Goal: Information Seeking & Learning: Learn about a topic

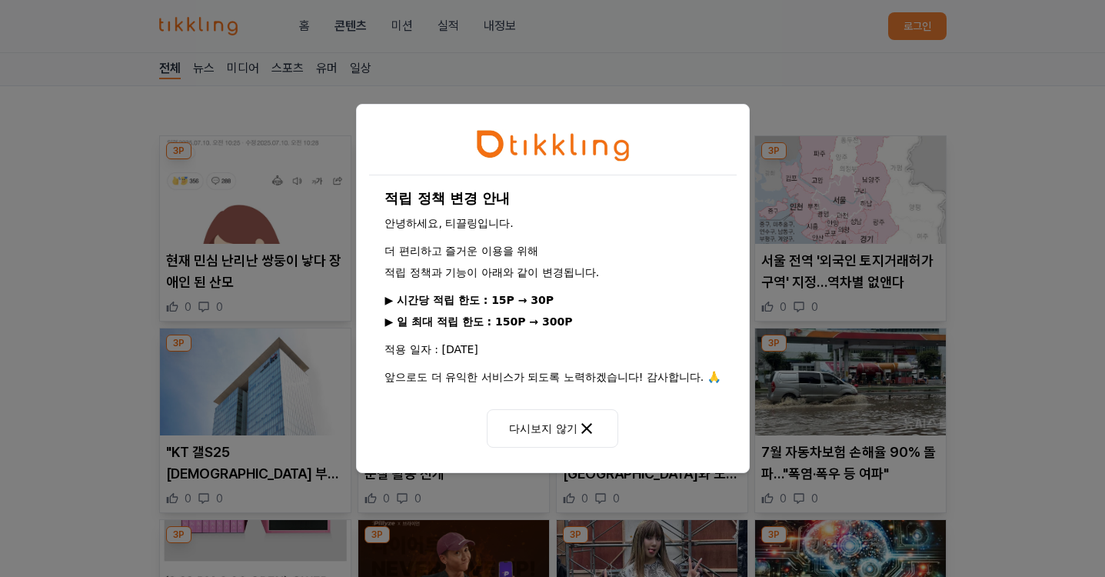
click at [578, 431] on icon at bounding box center [587, 428] width 18 height 18
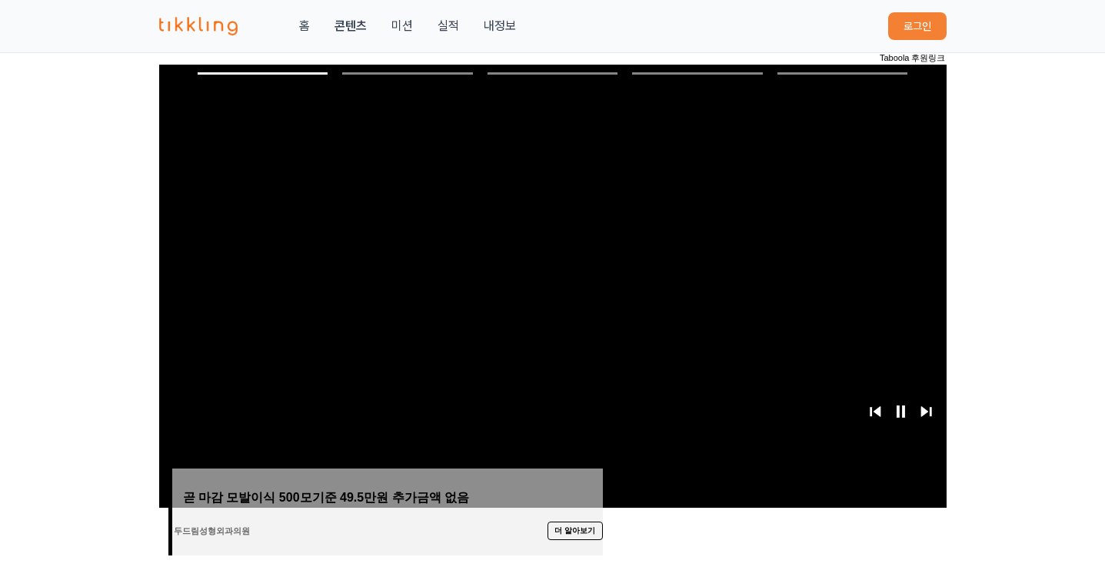
scroll to position [75, 0]
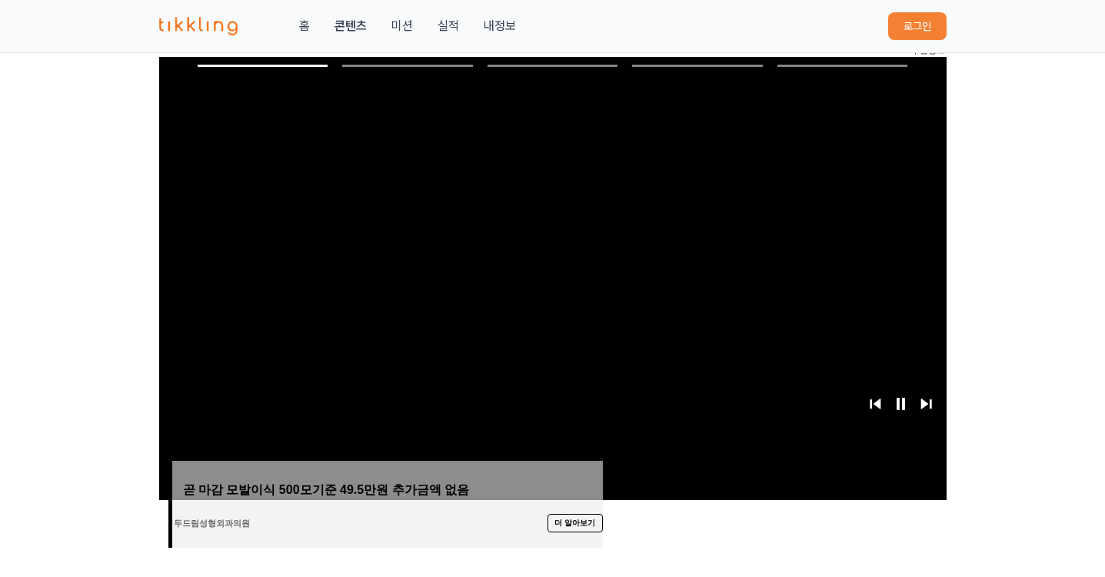
click at [925, 403] on icon "next" at bounding box center [923, 403] width 7 height 10
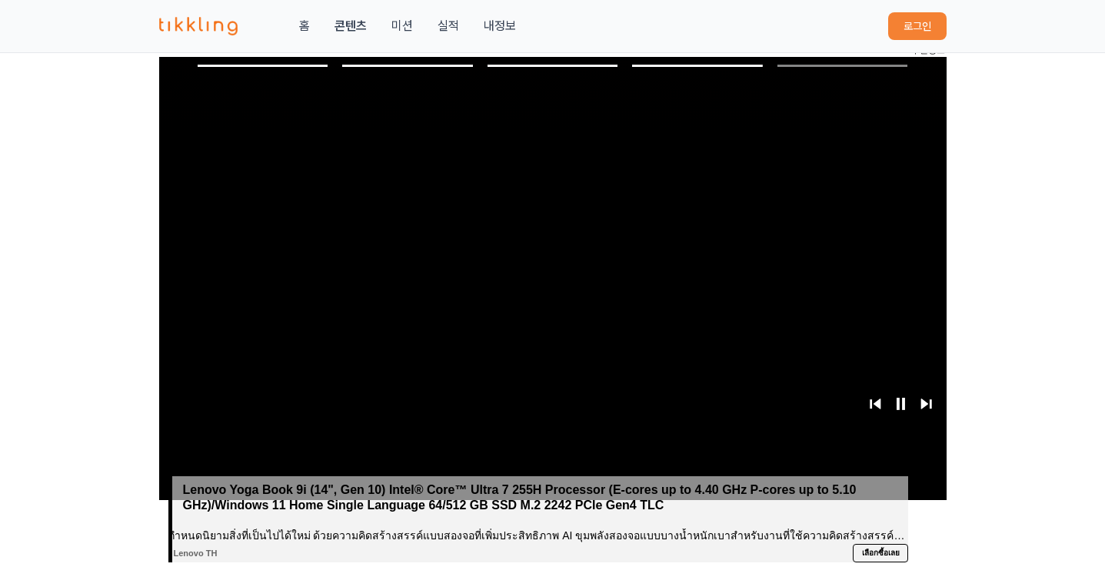
click at [927, 401] on icon "next" at bounding box center [926, 403] width 25 height 29
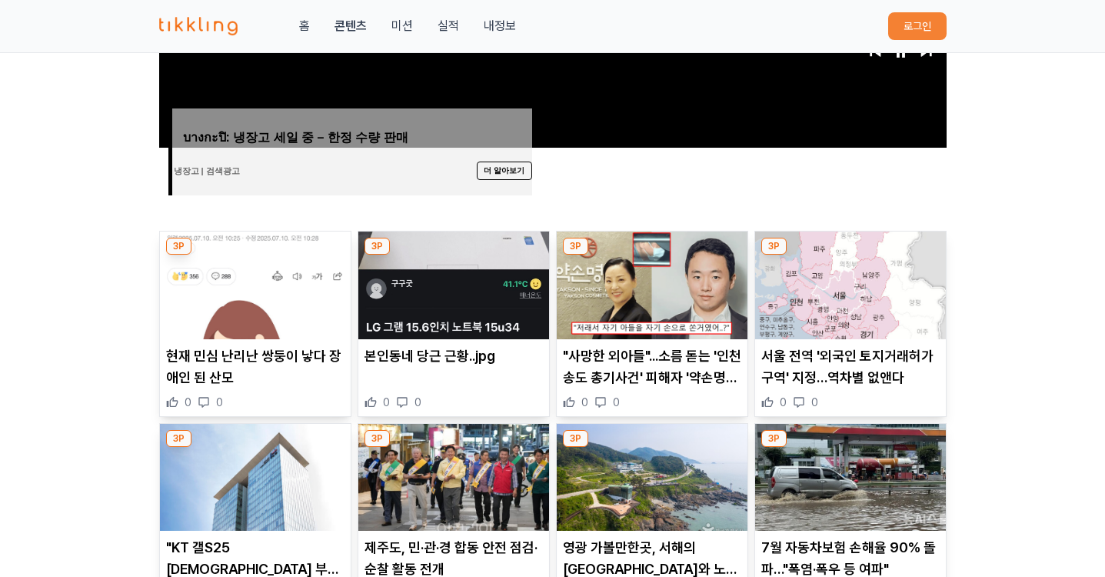
scroll to position [407, 0]
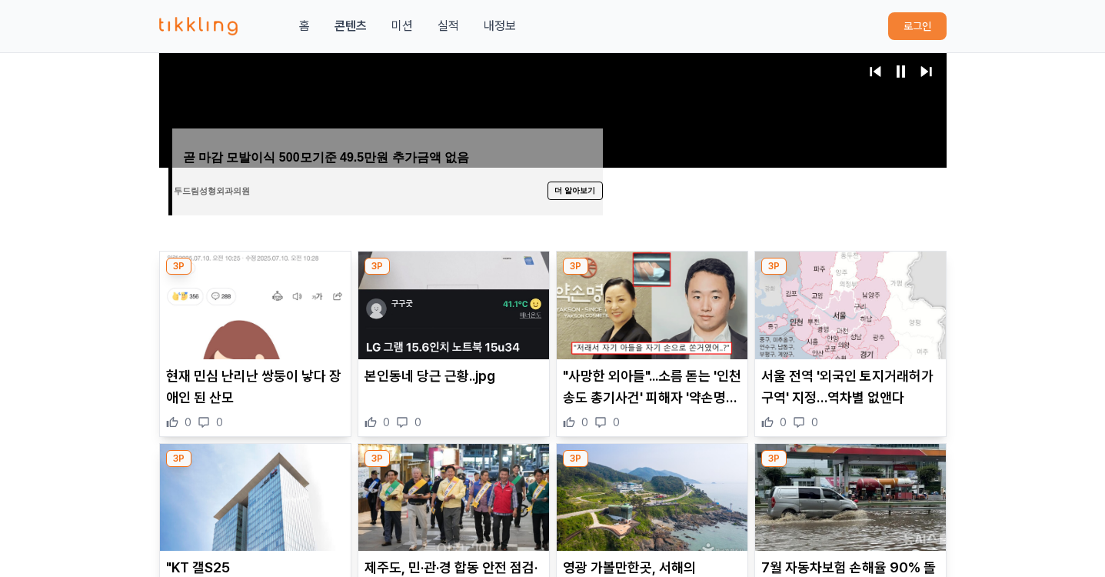
click at [629, 378] on p ""사망한 외아들"...소름 돋는 '인천 송도 총기사건' 피해자 '약손명가' 대표의 과거 인터뷰 내용" at bounding box center [652, 386] width 178 height 43
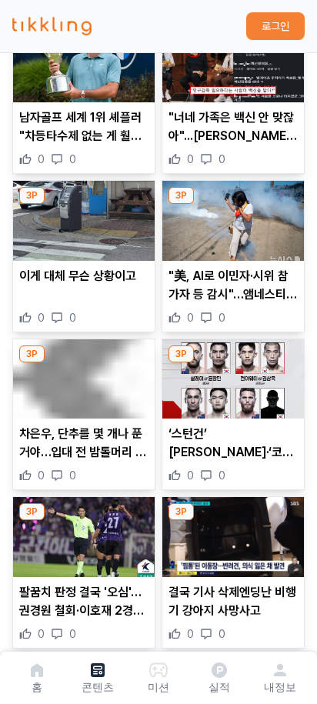
scroll to position [6068, 0]
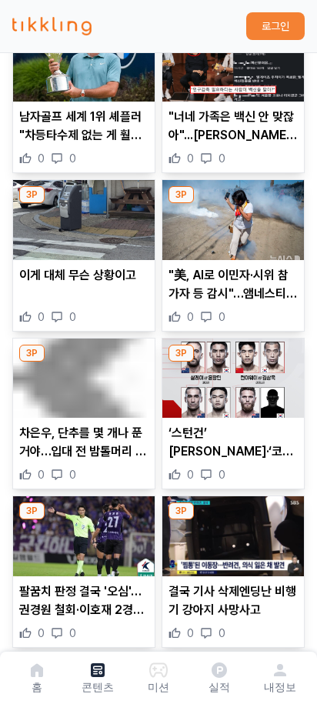
click at [75, 108] on p "남자골프 세계 1위 셰플러 "차등타수제 없는 게 훨씬 낫다"" at bounding box center [83, 126] width 129 height 37
